Goal: Information Seeking & Learning: Learn about a topic

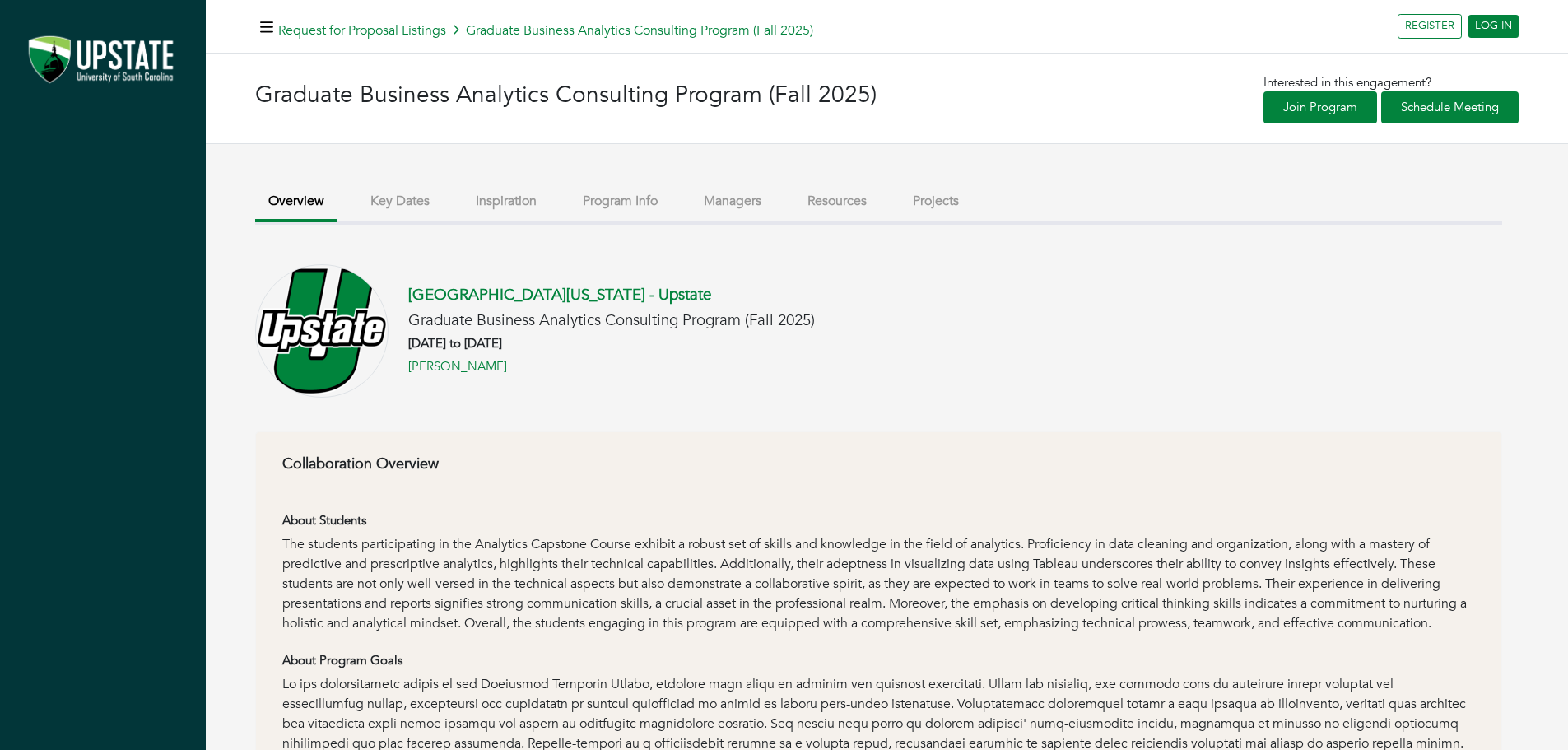
click at [597, 206] on button "Program Info" at bounding box center [620, 202] width 101 height 35
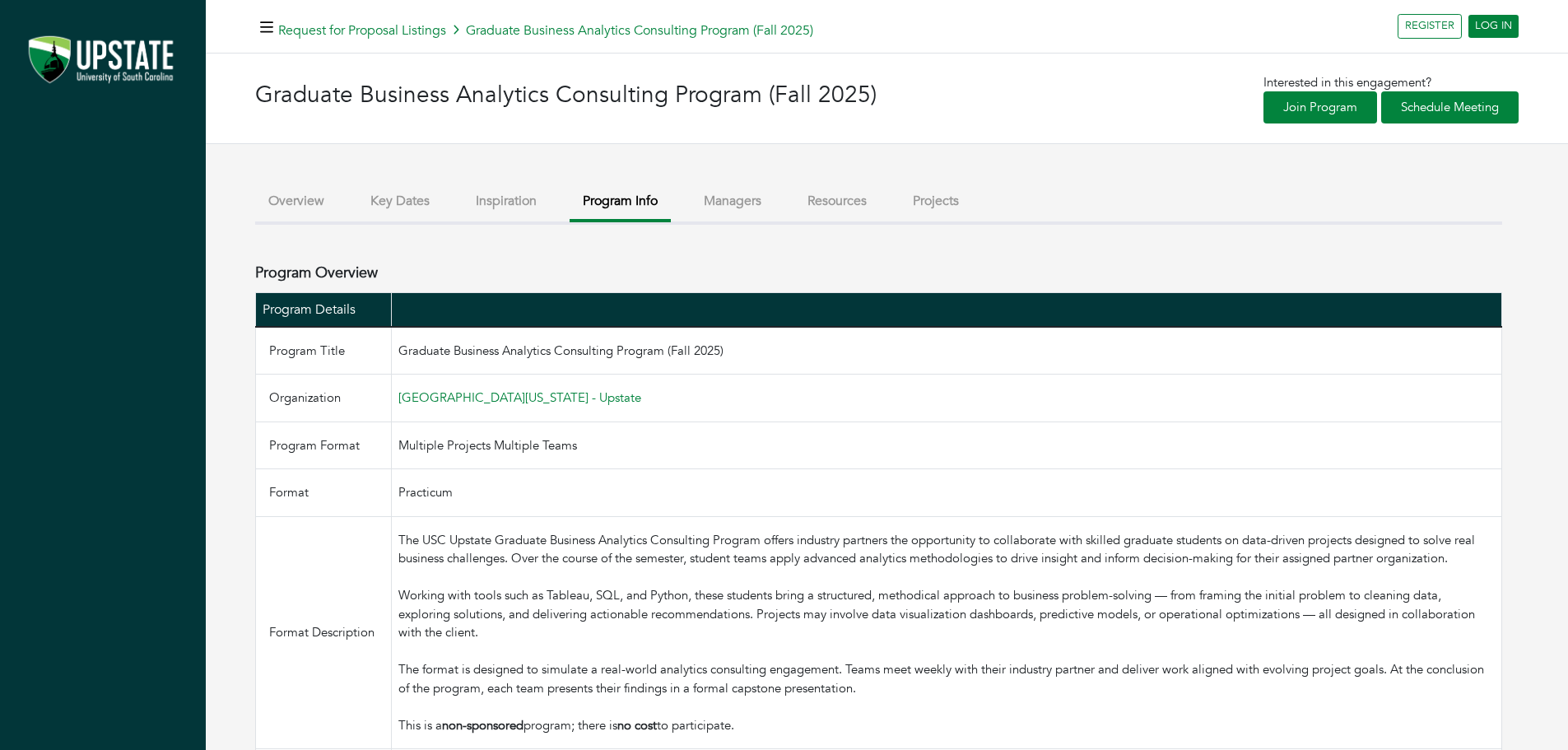
click at [728, 205] on button "Managers" at bounding box center [733, 202] width 84 height 35
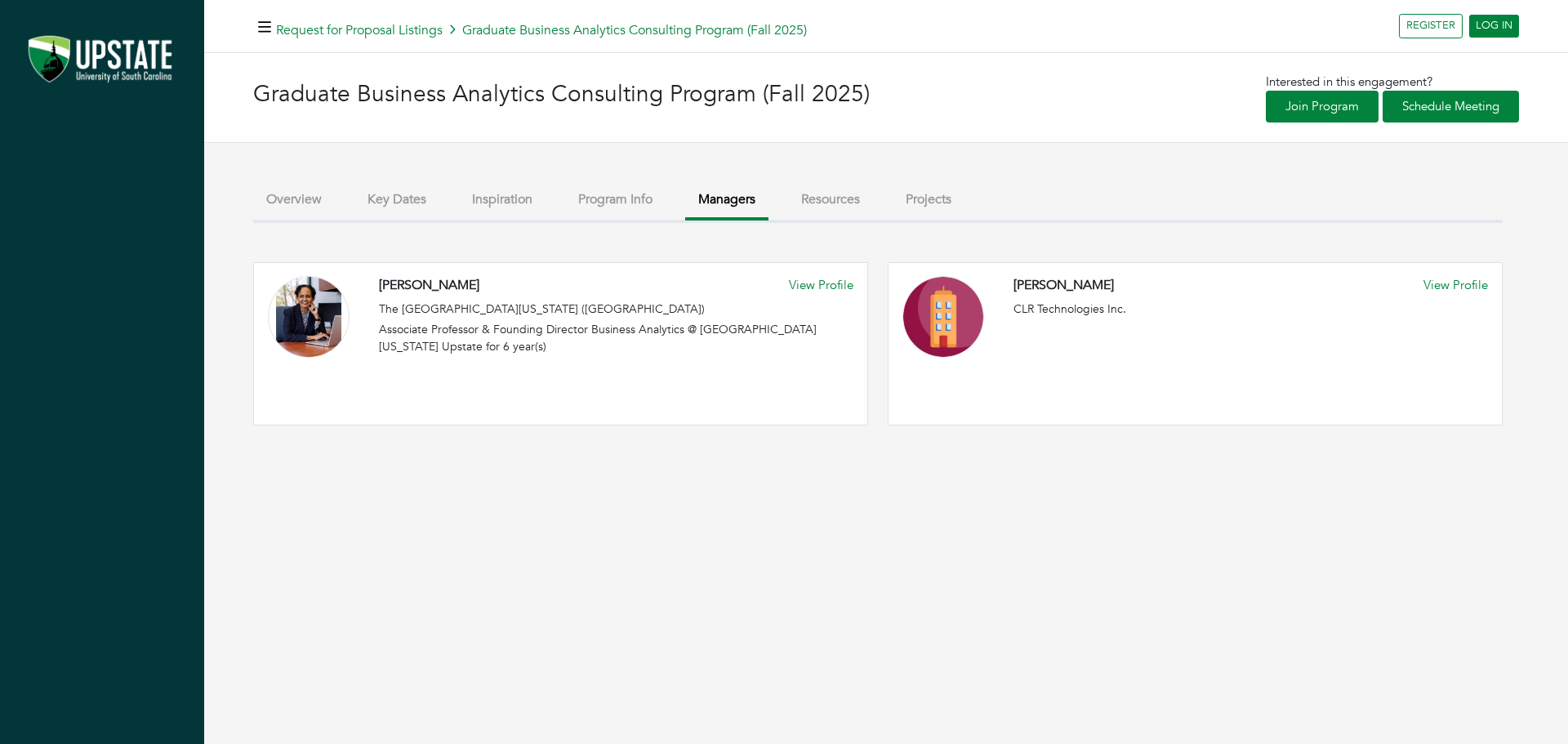
click at [484, 201] on button "Inspiration" at bounding box center [502, 200] width 86 height 35
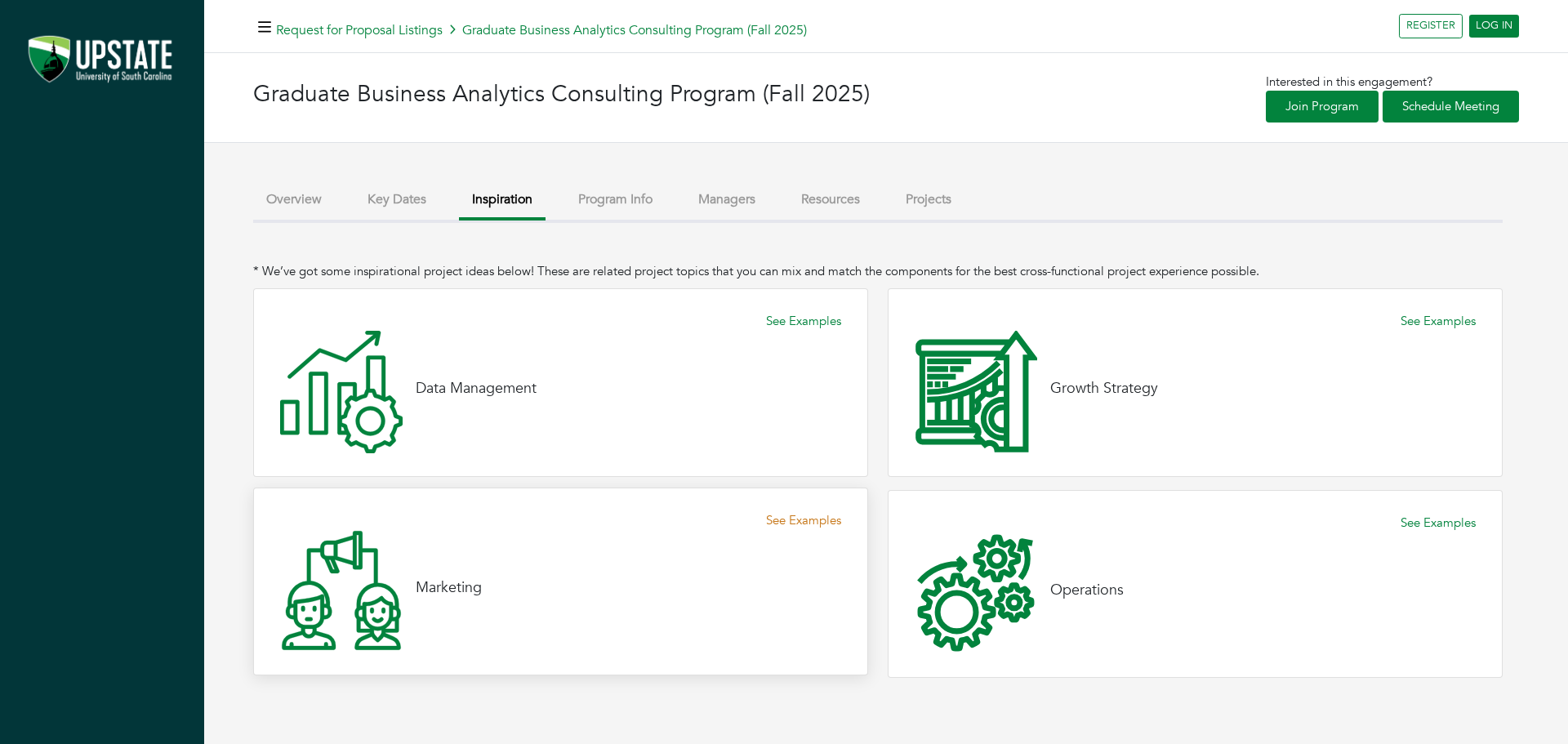
click at [829, 523] on link "See Examples" at bounding box center [803, 520] width 75 height 18
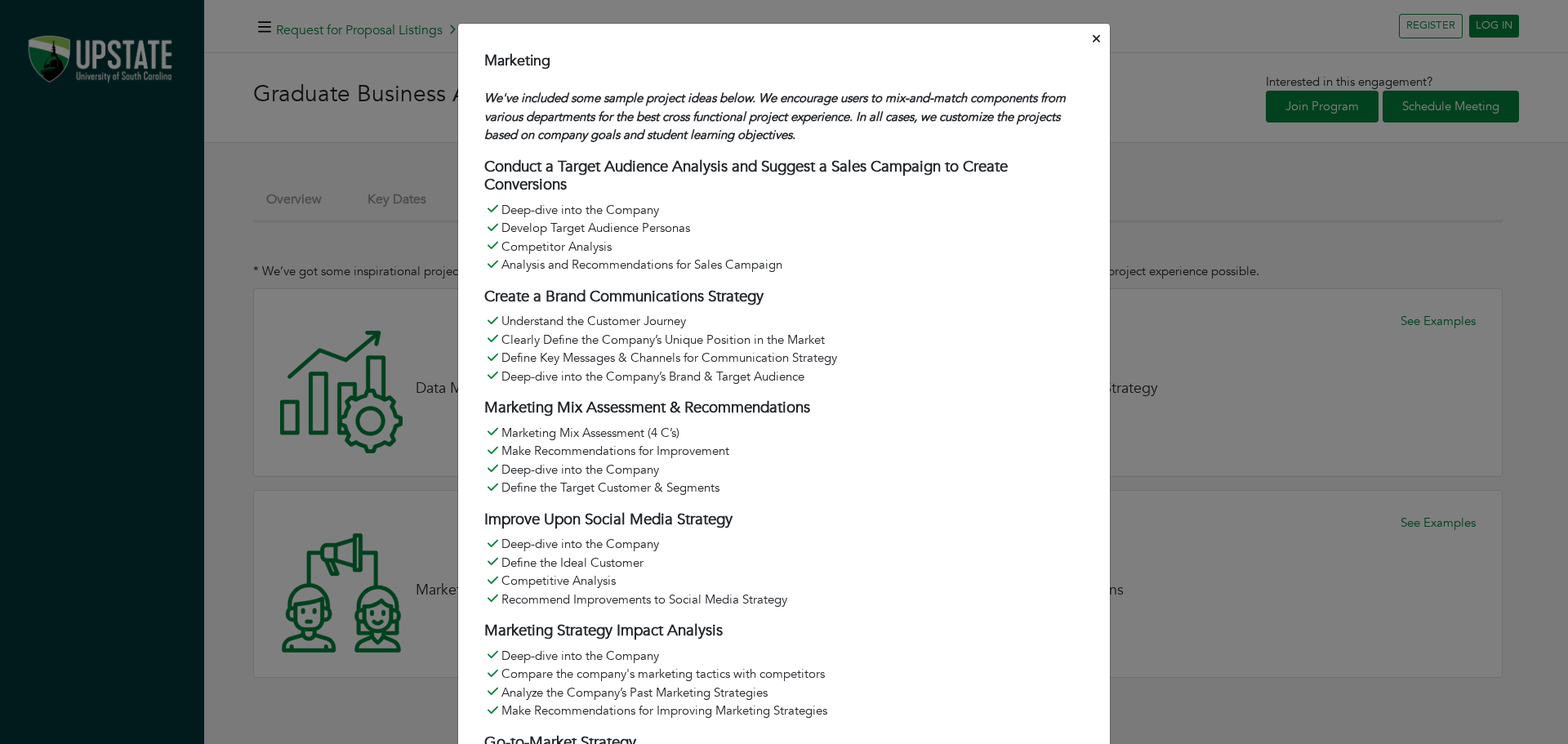
click at [1092, 38] on icon "Close" at bounding box center [1096, 39] width 8 height 8
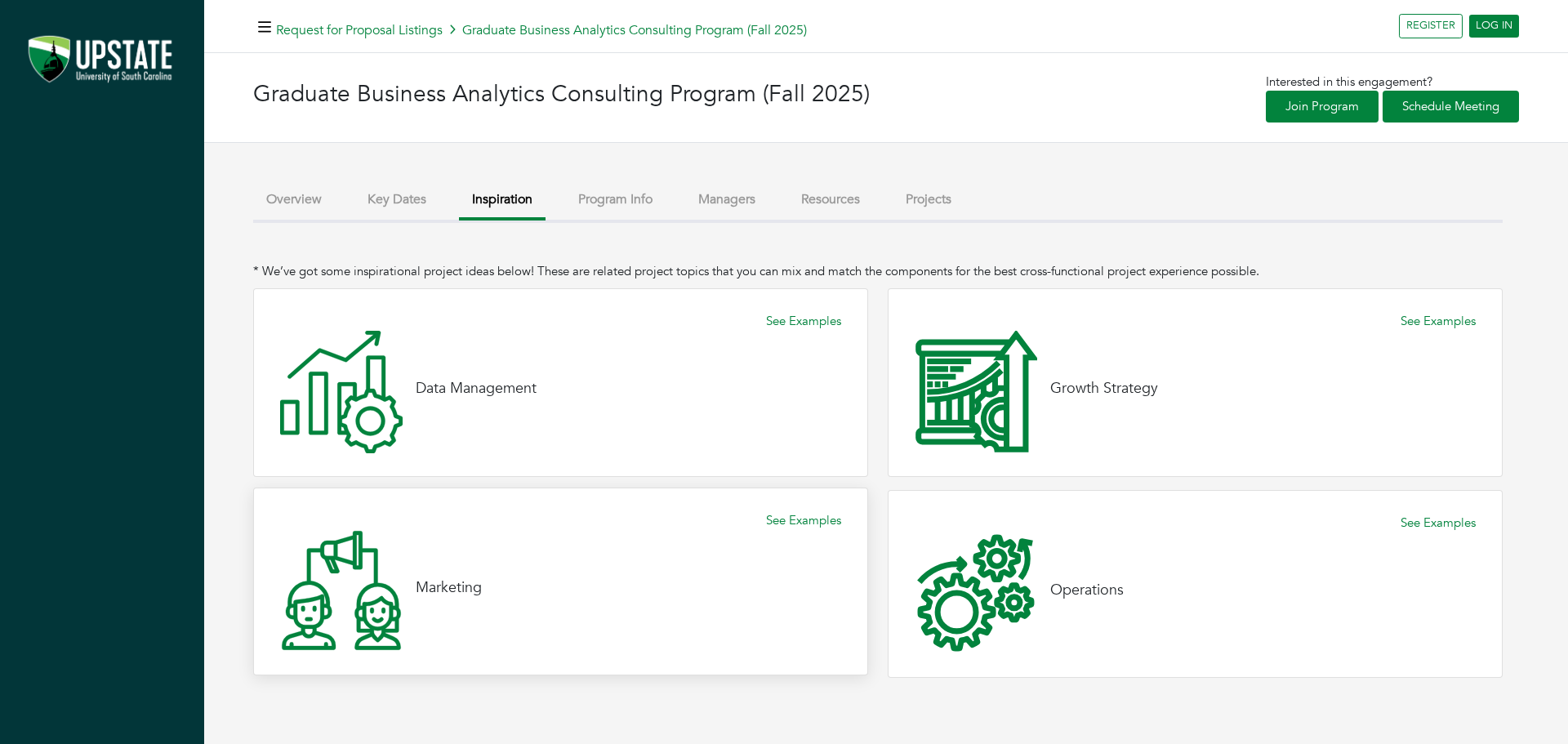
click at [447, 593] on h4 "Marketing" at bounding box center [449, 588] width 66 height 17
click at [802, 325] on link "See Examples" at bounding box center [803, 319] width 75 height 18
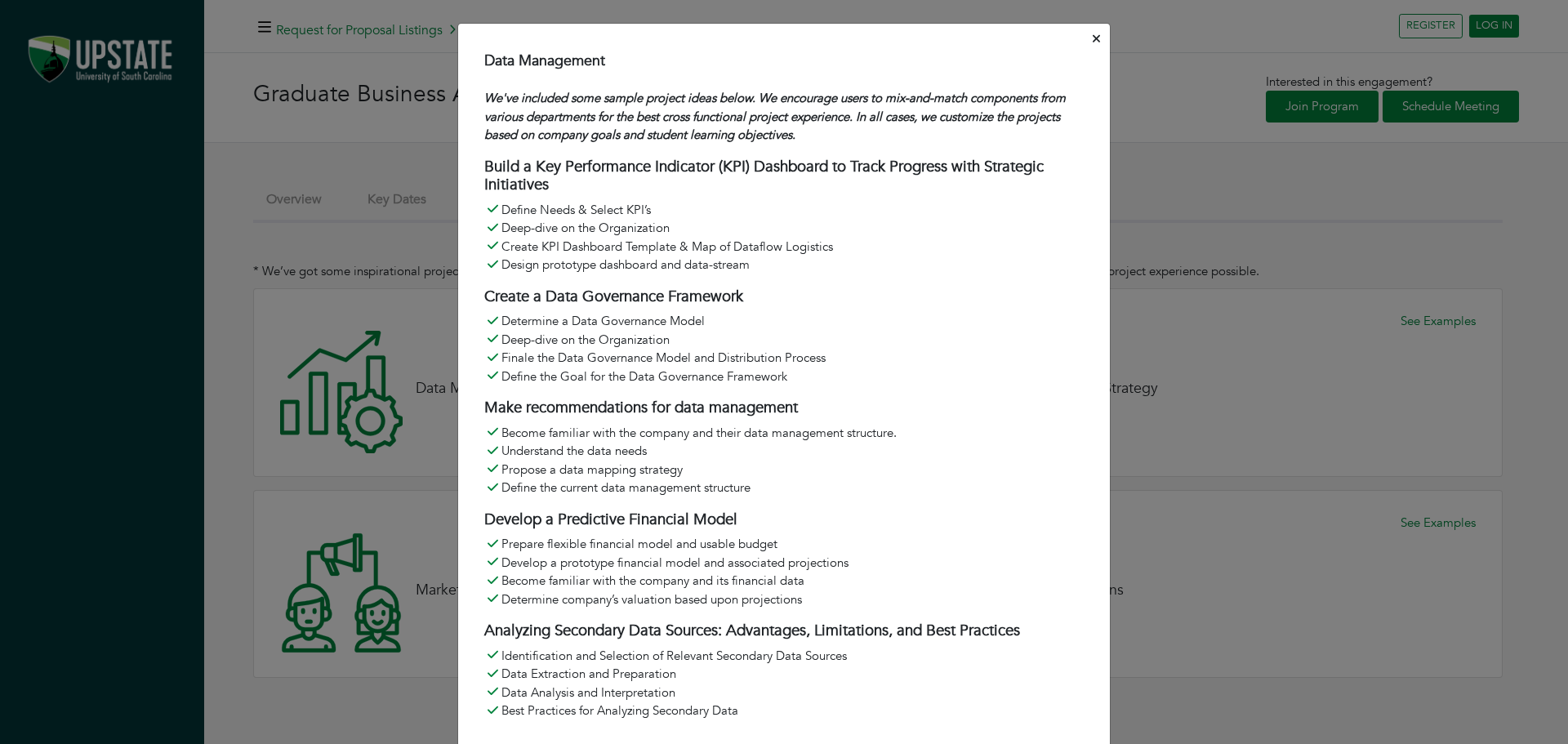
click at [1095, 40] on button "Close" at bounding box center [1096, 40] width 14 height 25
